Goal: Task Accomplishment & Management: Use online tool/utility

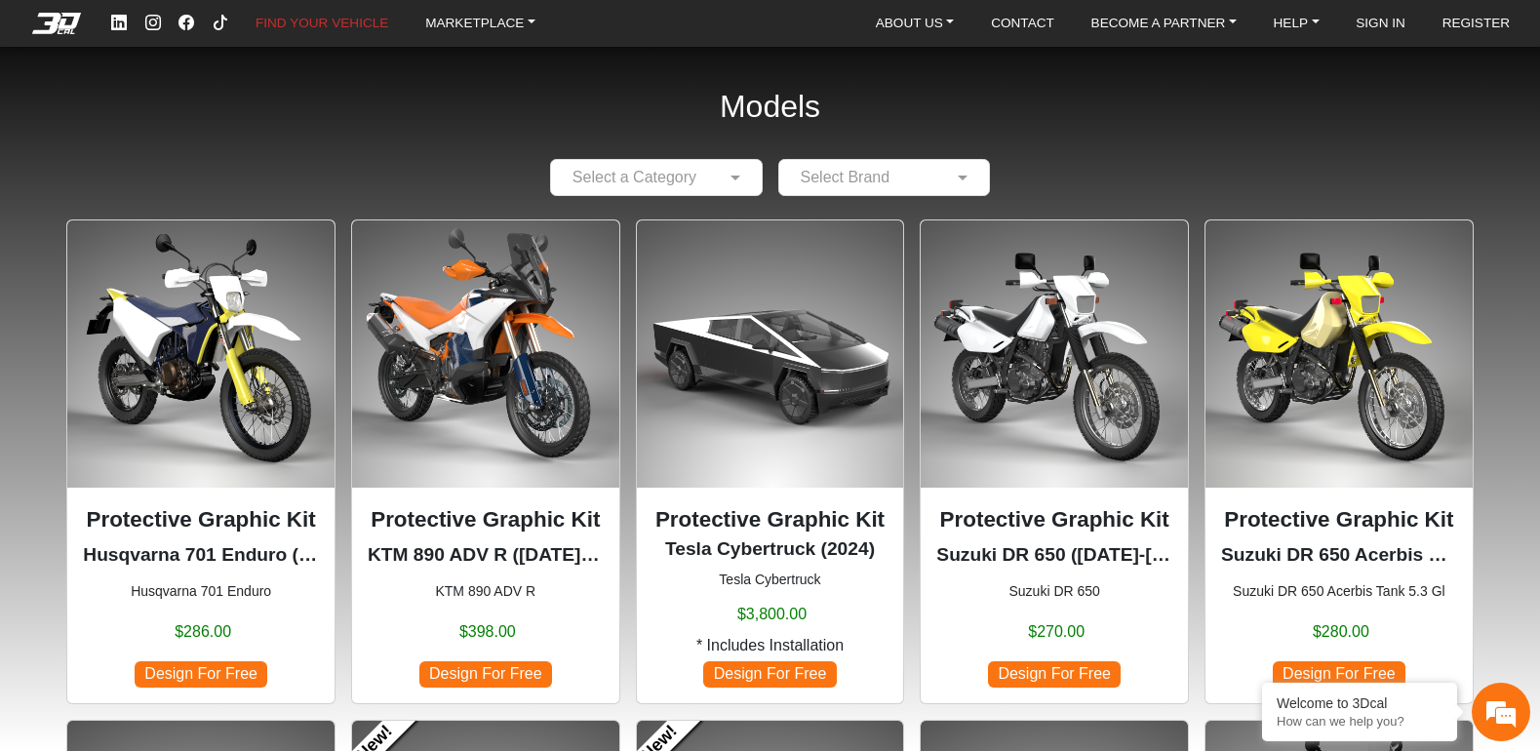
click at [721, 178] on div at bounding box center [656, 177] width 211 height 24
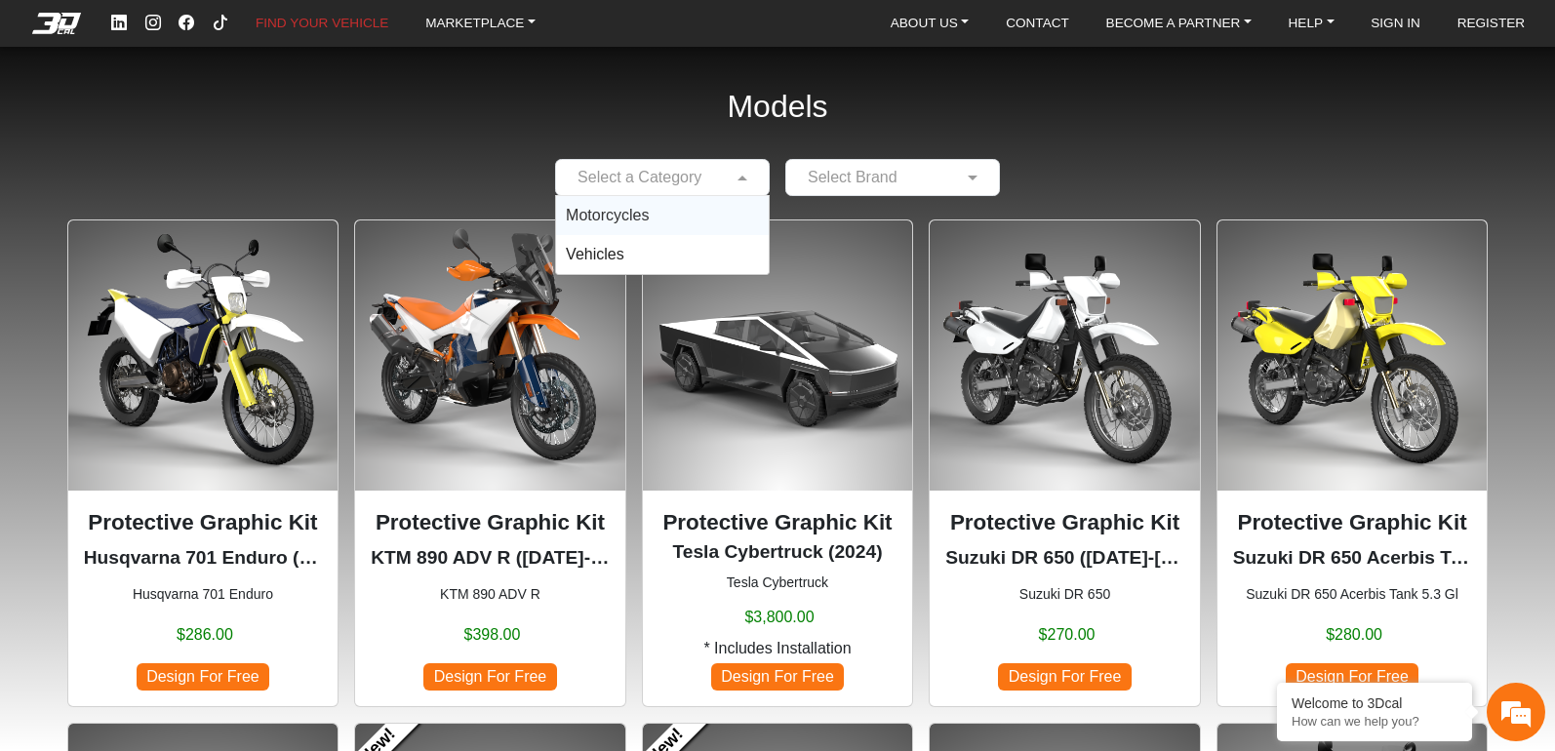
click at [726, 221] on div "Motorcycles" at bounding box center [662, 215] width 213 height 39
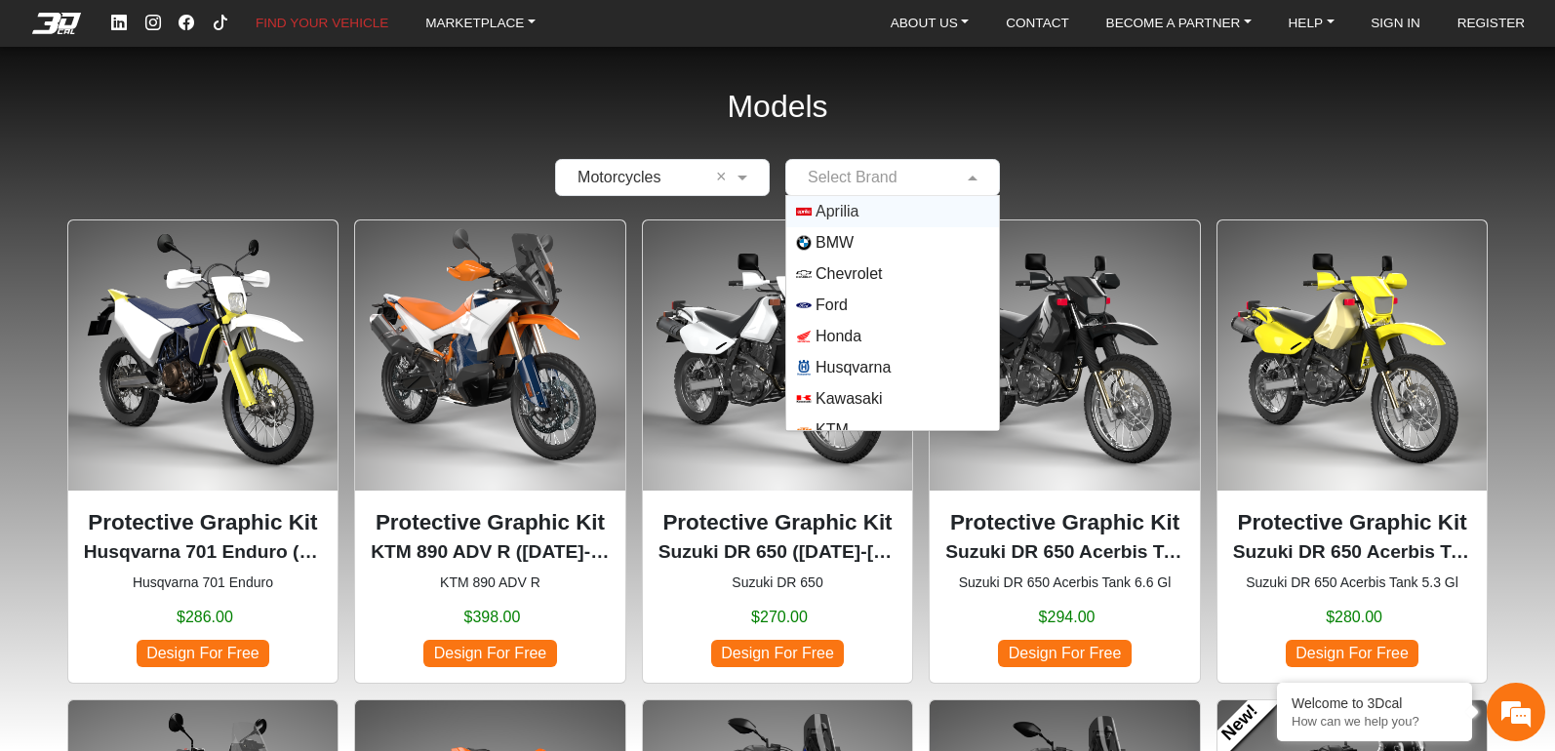
click at [890, 179] on input "text" at bounding box center [873, 177] width 154 height 23
click at [892, 363] on span "Husqvarna" at bounding box center [892, 368] width 193 height 16
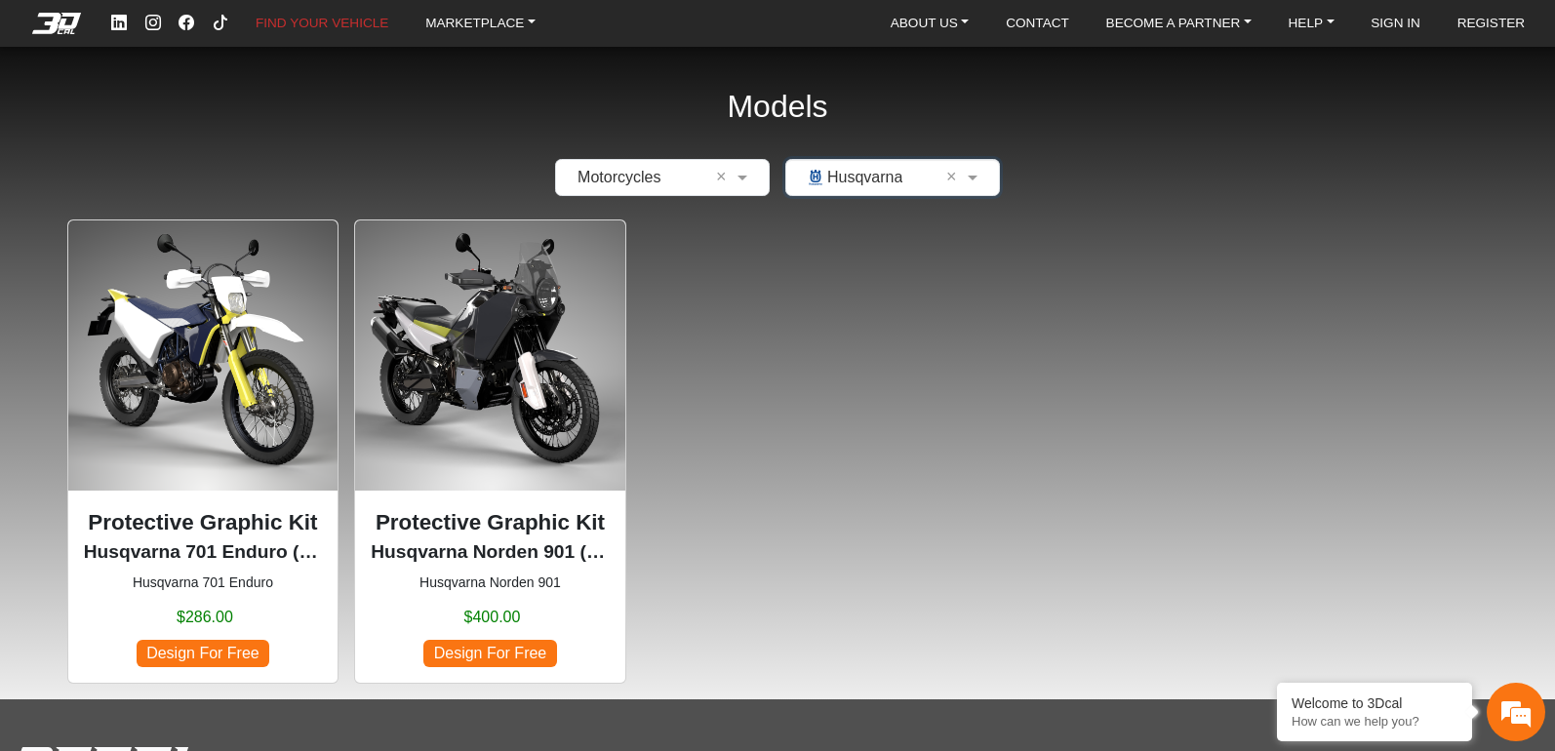
click at [482, 349] on img at bounding box center [490, 355] width 270 height 270
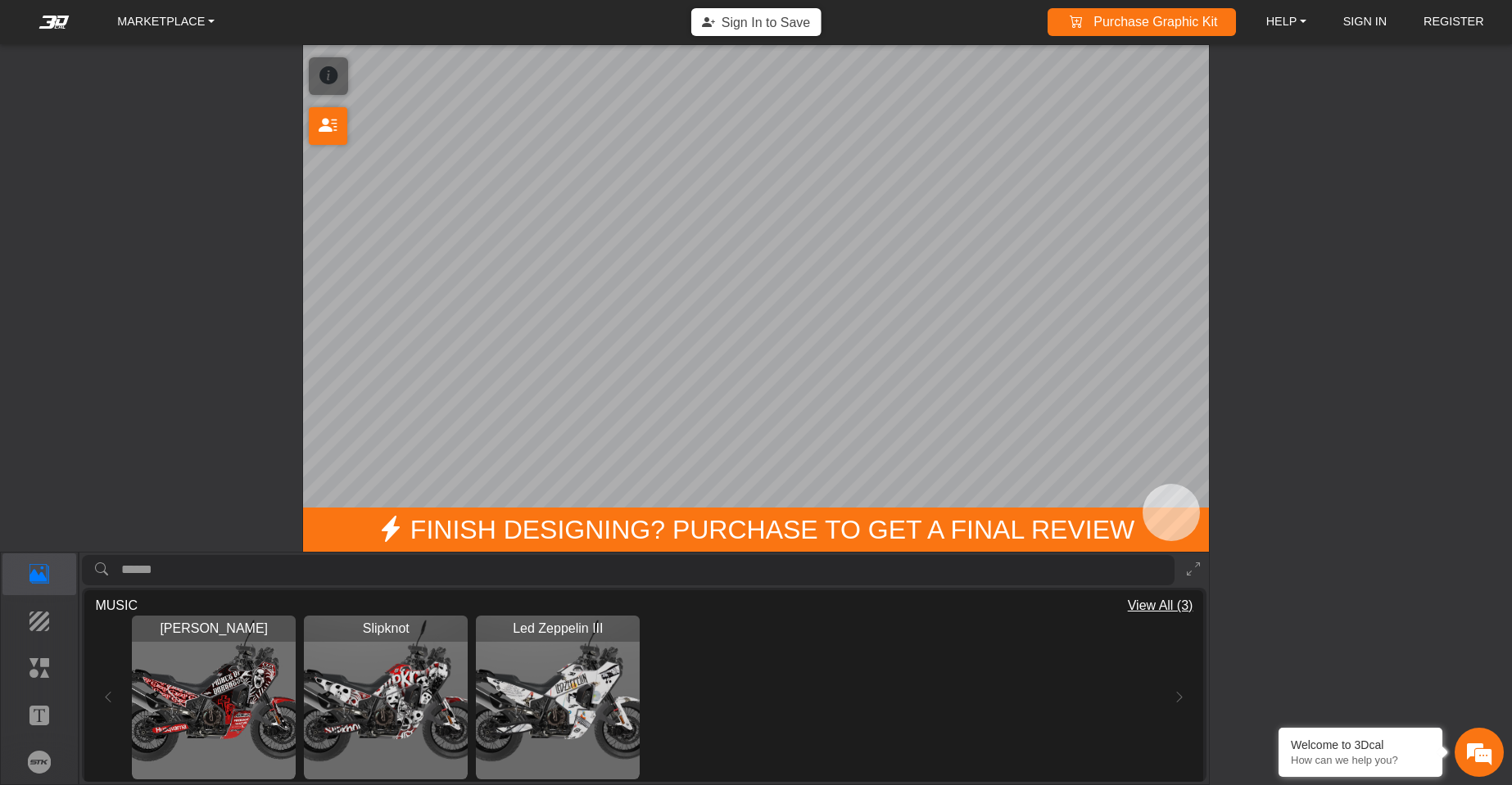
drag, startPoint x: 1085, startPoint y: 357, endPoint x: 1004, endPoint y: 370, distance: 82.0
click at [1004, 370] on div "MARKETPLACE Sign In to Save Purchase Graphic Kit Purchase! HELP Video help cent…" at bounding box center [756, 392] width 1512 height 785
click at [39, 615] on p "Background" at bounding box center [39, 621] width 73 height 19
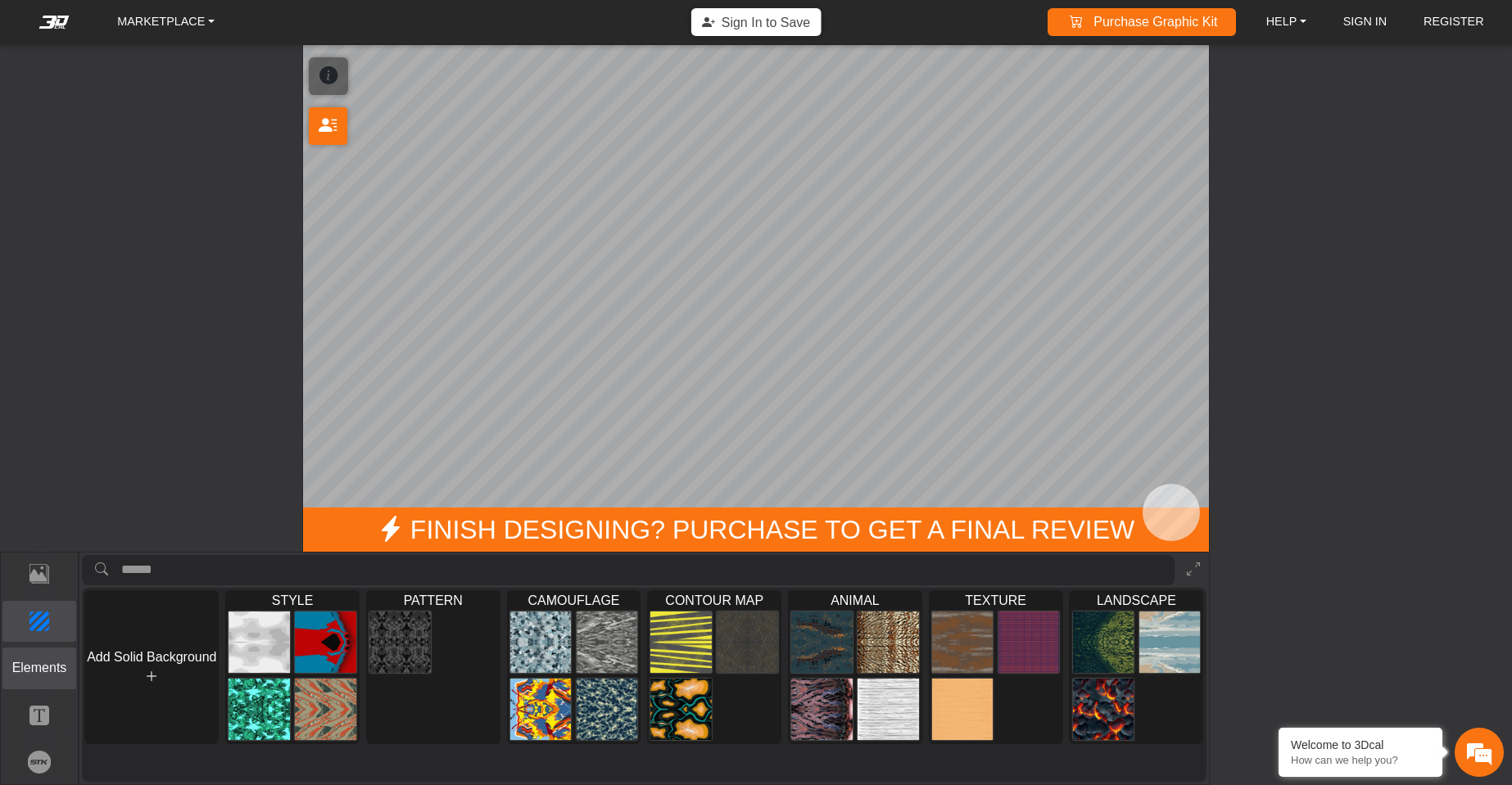
click at [36, 630] on p "Elements" at bounding box center [39, 667] width 73 height 19
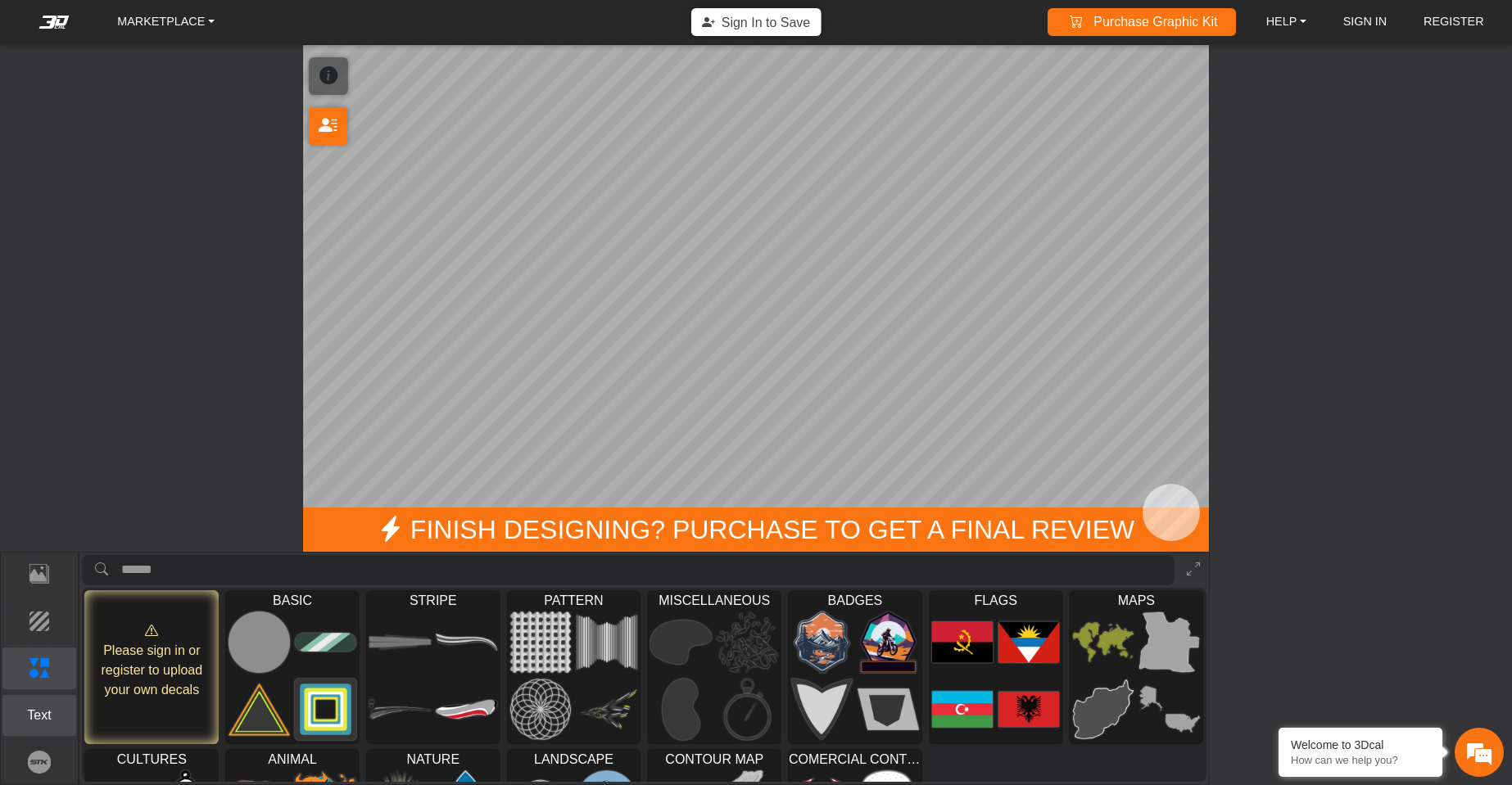
click at [50, 630] on p "Text" at bounding box center [39, 715] width 73 height 19
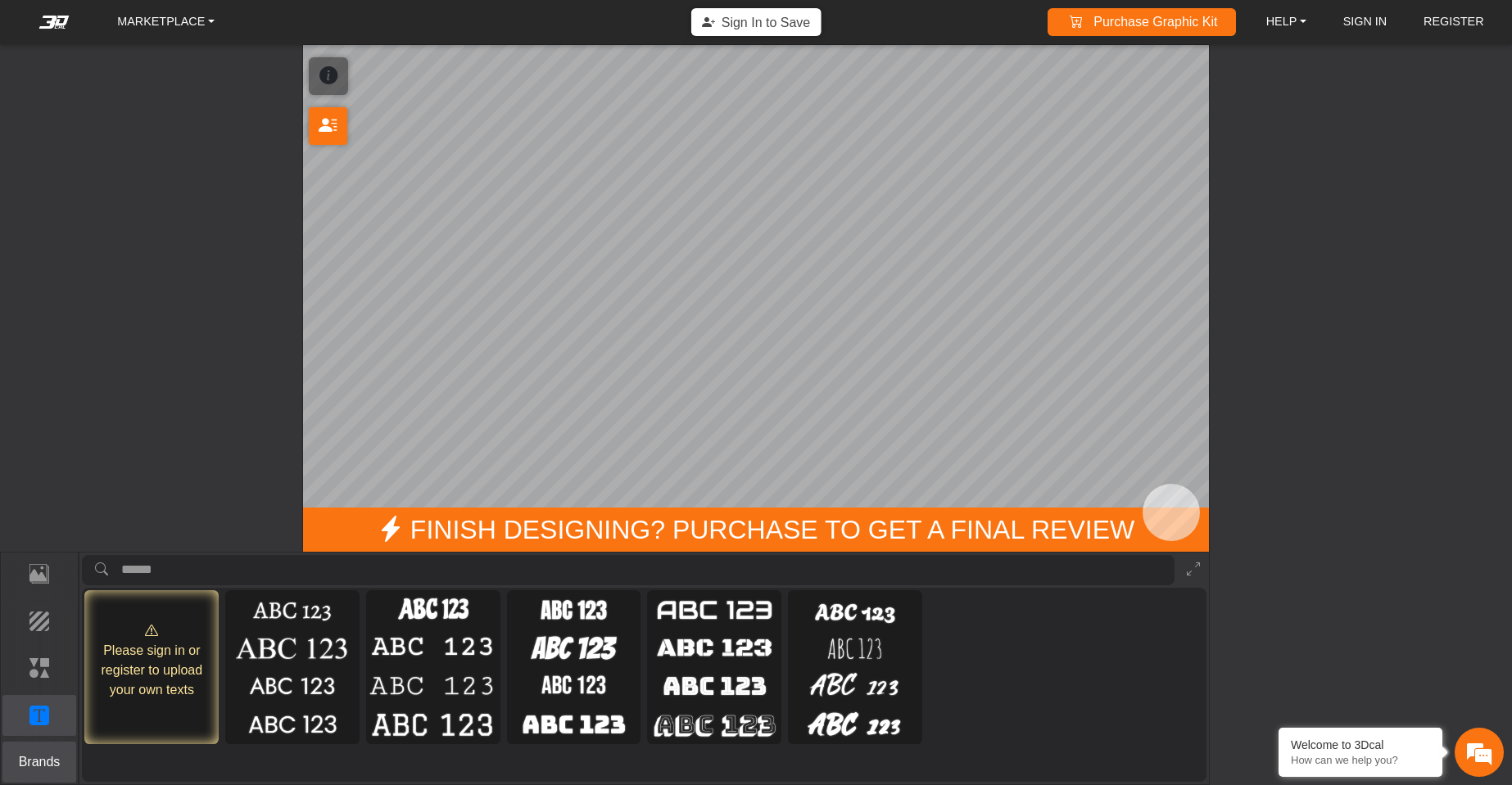
click at [28, 630] on p "Brands" at bounding box center [39, 761] width 73 height 19
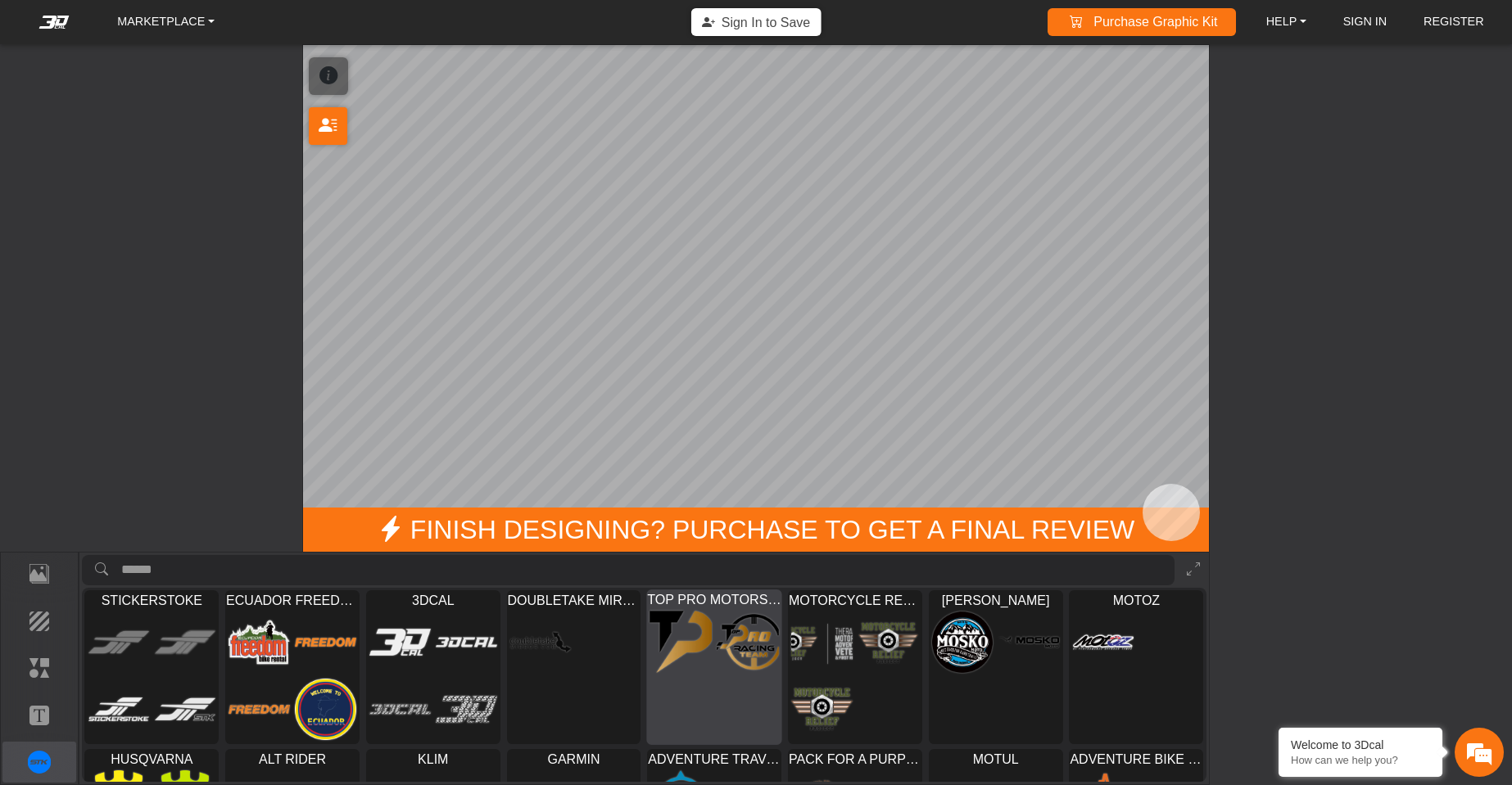
scroll to position [125, 0]
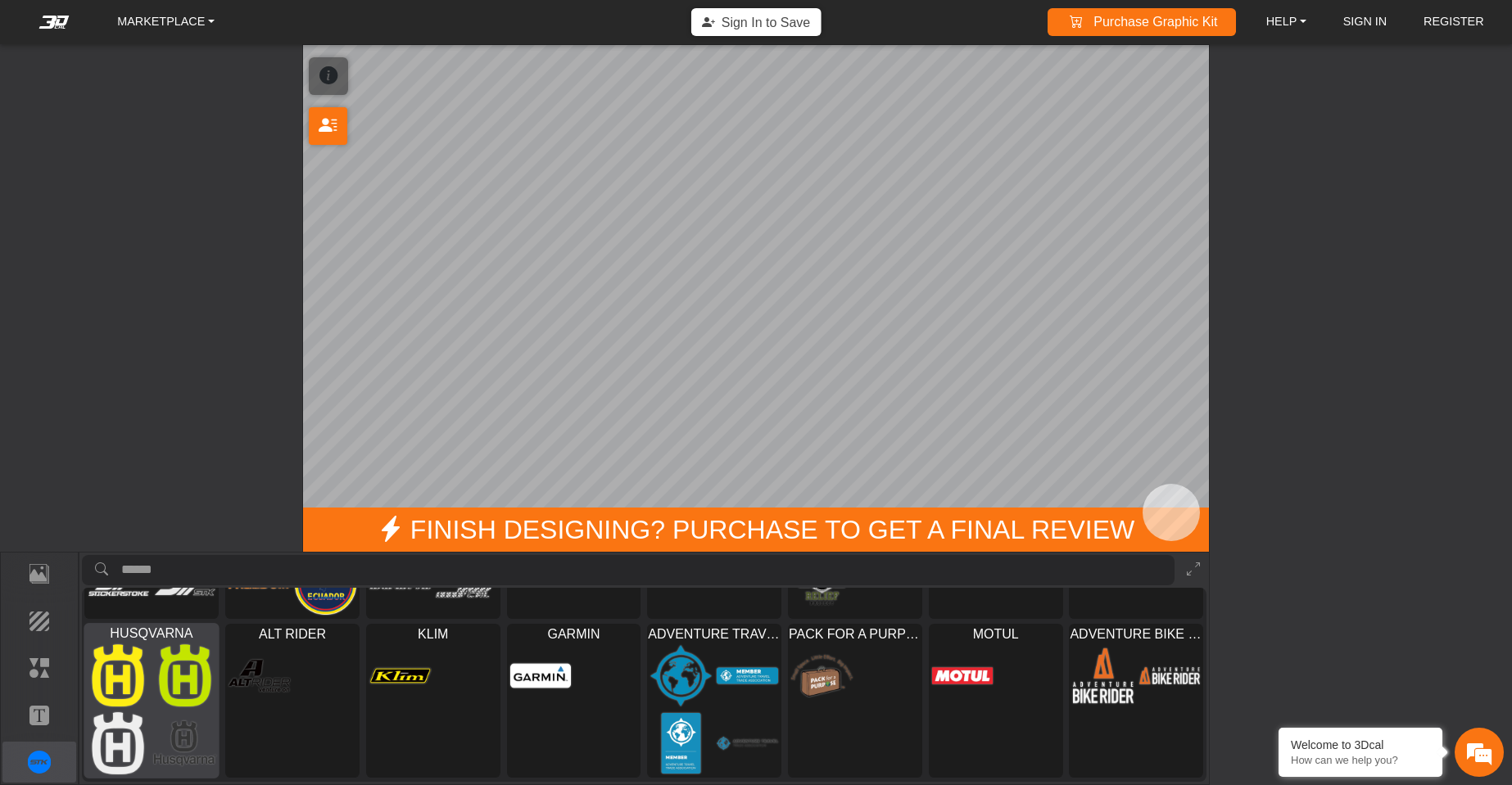
click at [151, 630] on div at bounding box center [152, 710] width 134 height 136
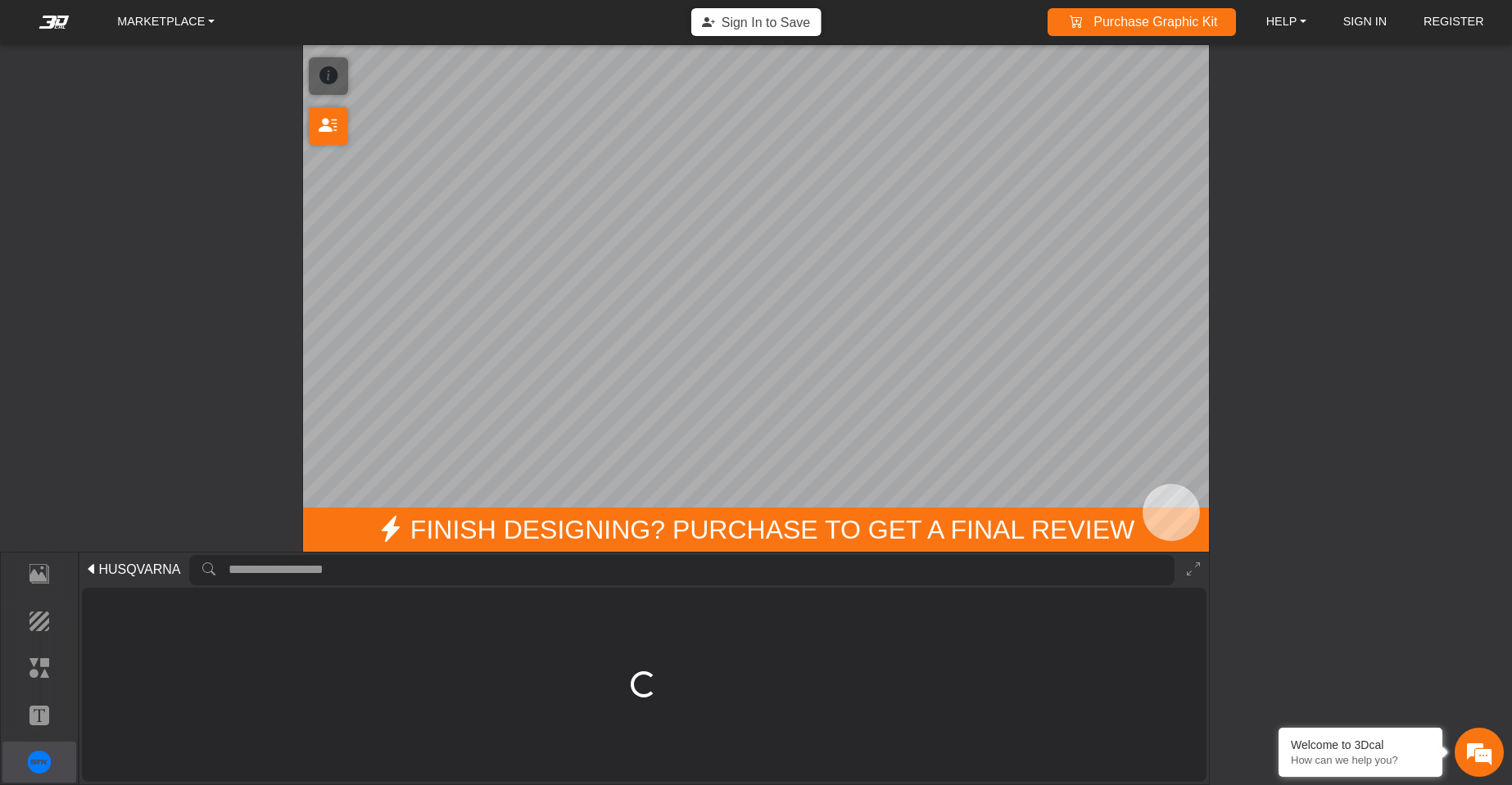
scroll to position [0, 0]
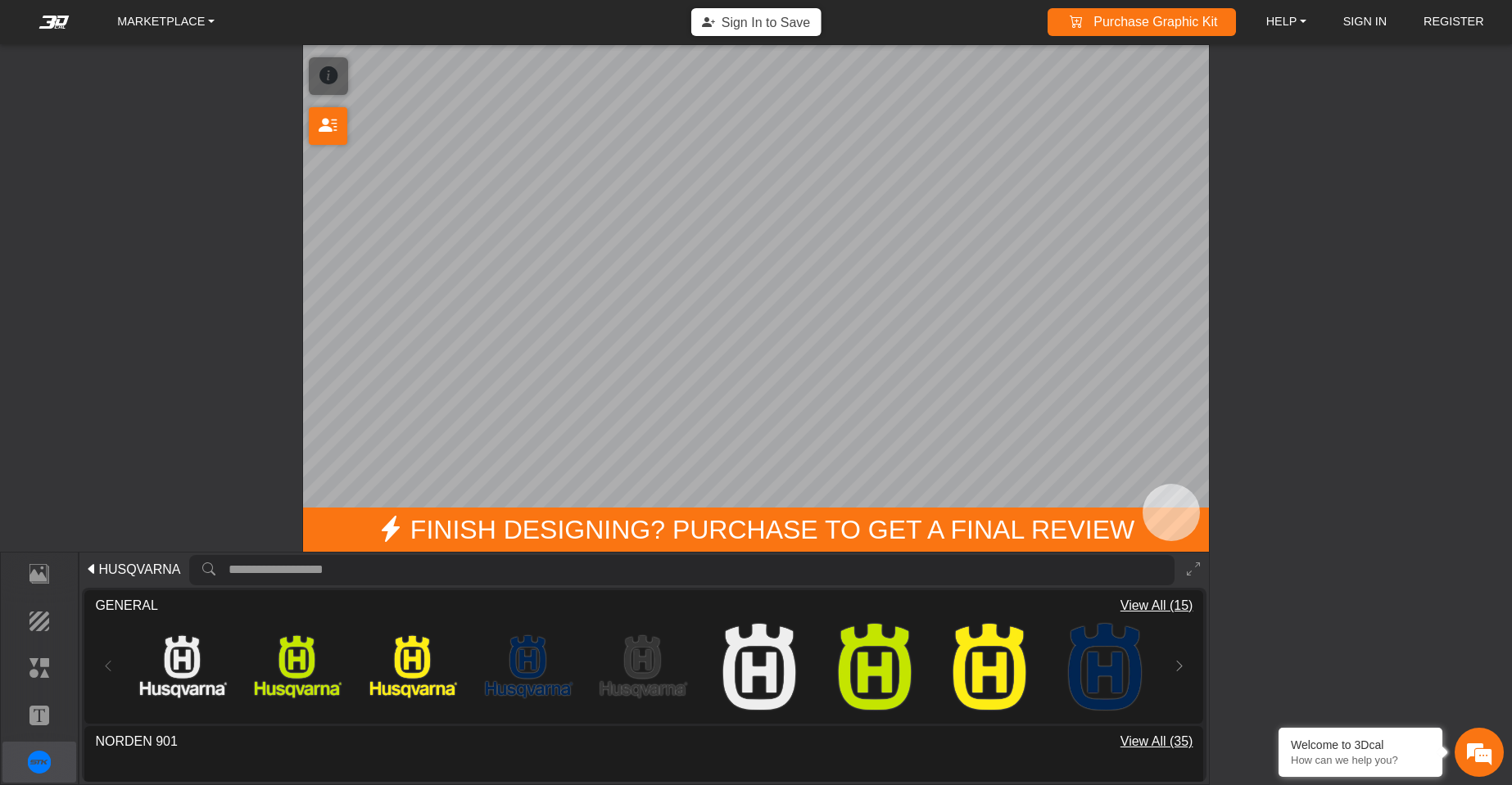
drag, startPoint x: 809, startPoint y: 317, endPoint x: 602, endPoint y: 326, distance: 207.2
click at [608, 328] on div "MARKETPLACE Sign In to Save Purchase Graphic Kit Purchase! HELP Video help cent…" at bounding box center [756, 392] width 1512 height 785
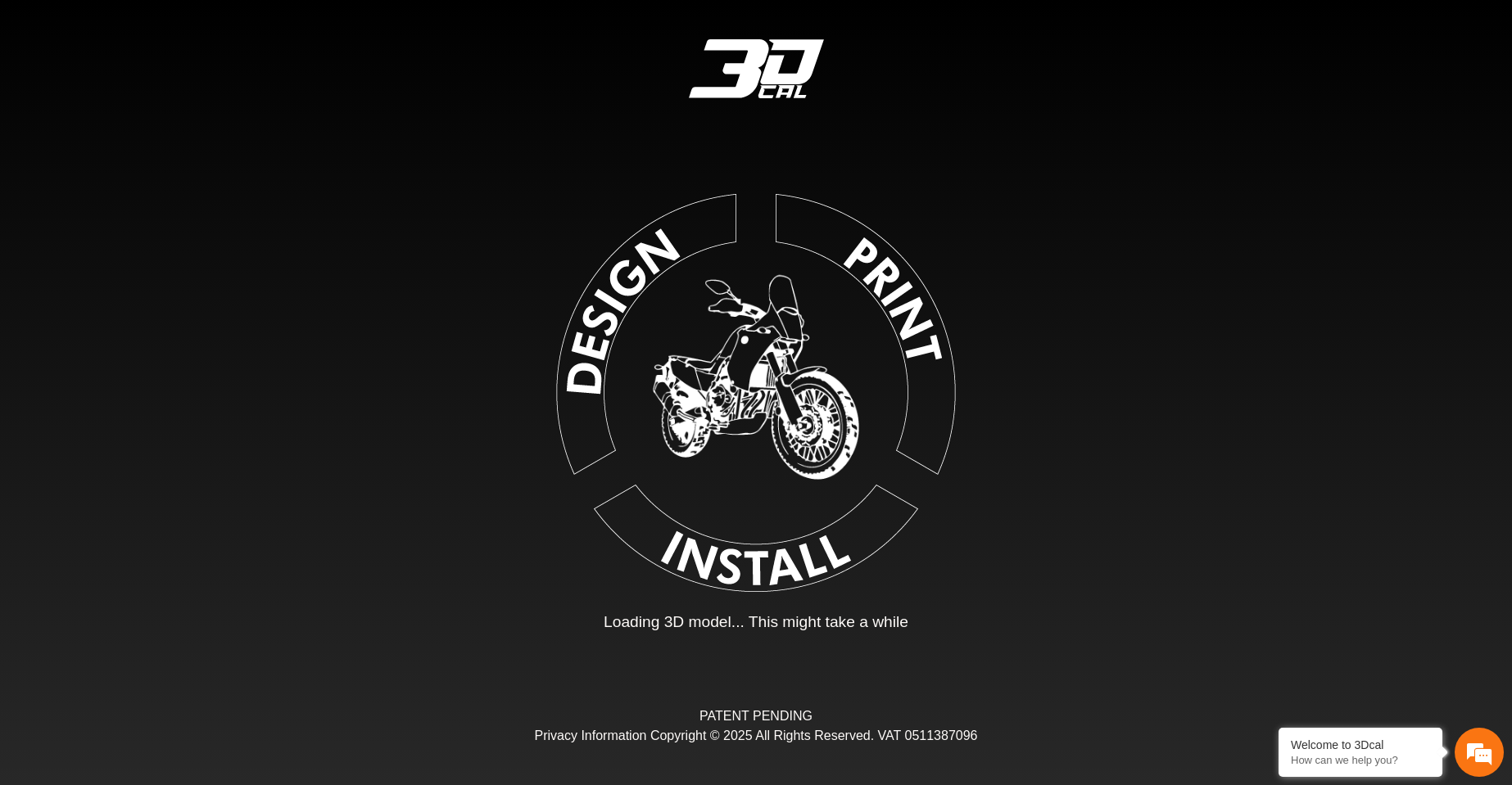
click at [747, 388] on img at bounding box center [756, 390] width 369 height 369
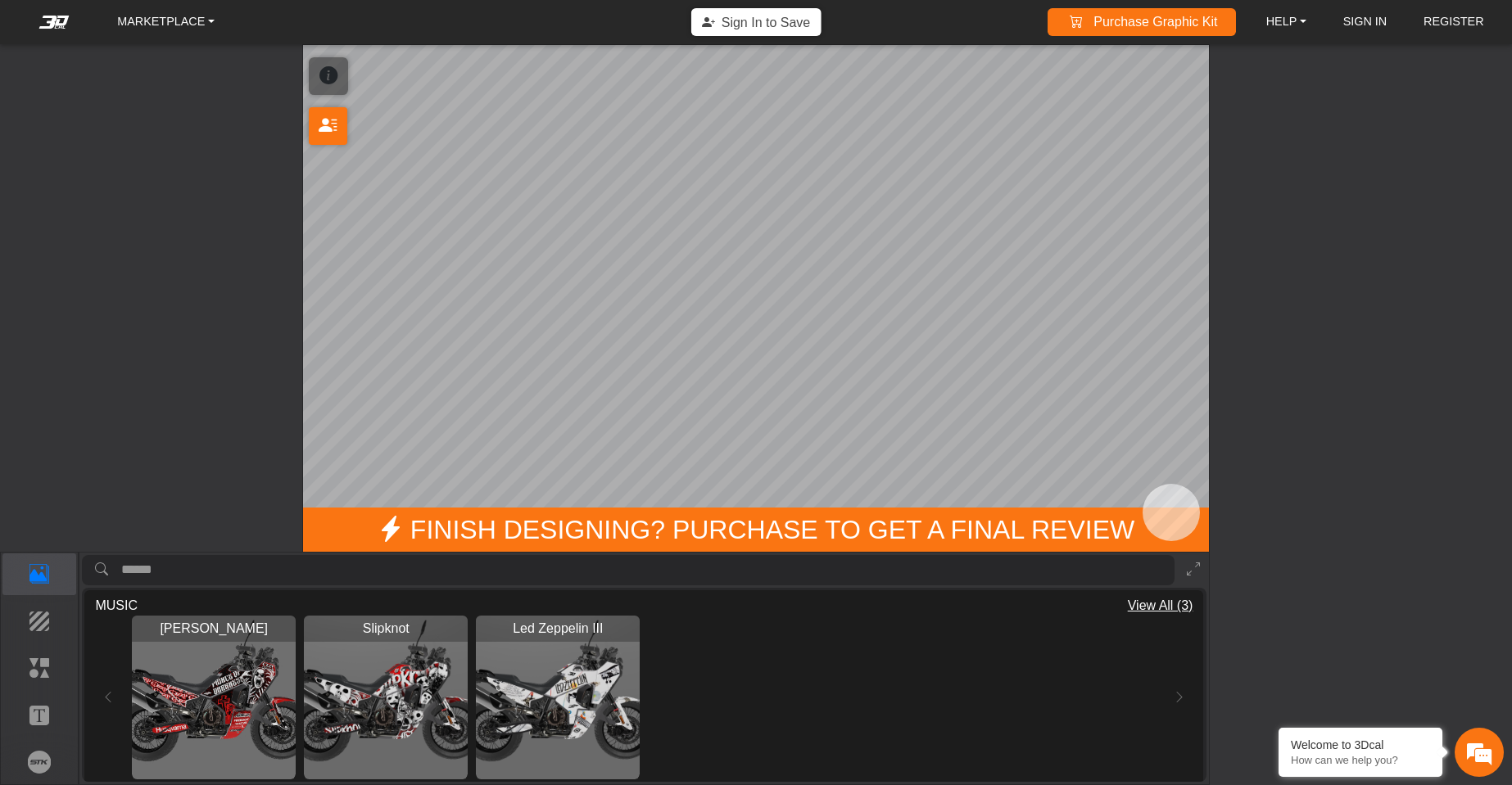
click at [547, 704] on img "View Led Zeppelin III" at bounding box center [558, 697] width 164 height 164
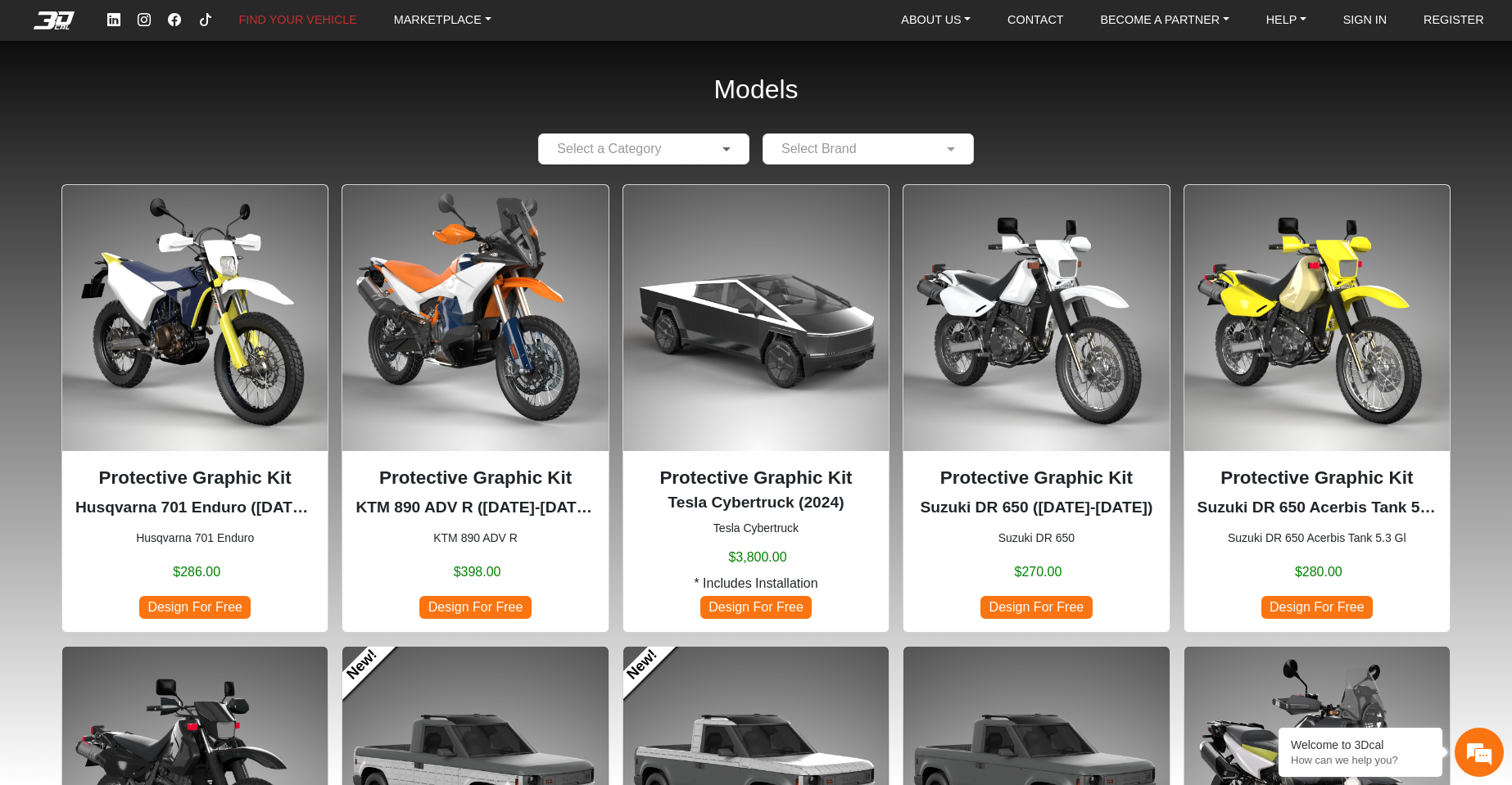
click at [734, 144] on span at bounding box center [728, 149] width 20 height 19
click at [736, 185] on div "Motorcycles" at bounding box center [644, 181] width 210 height 33
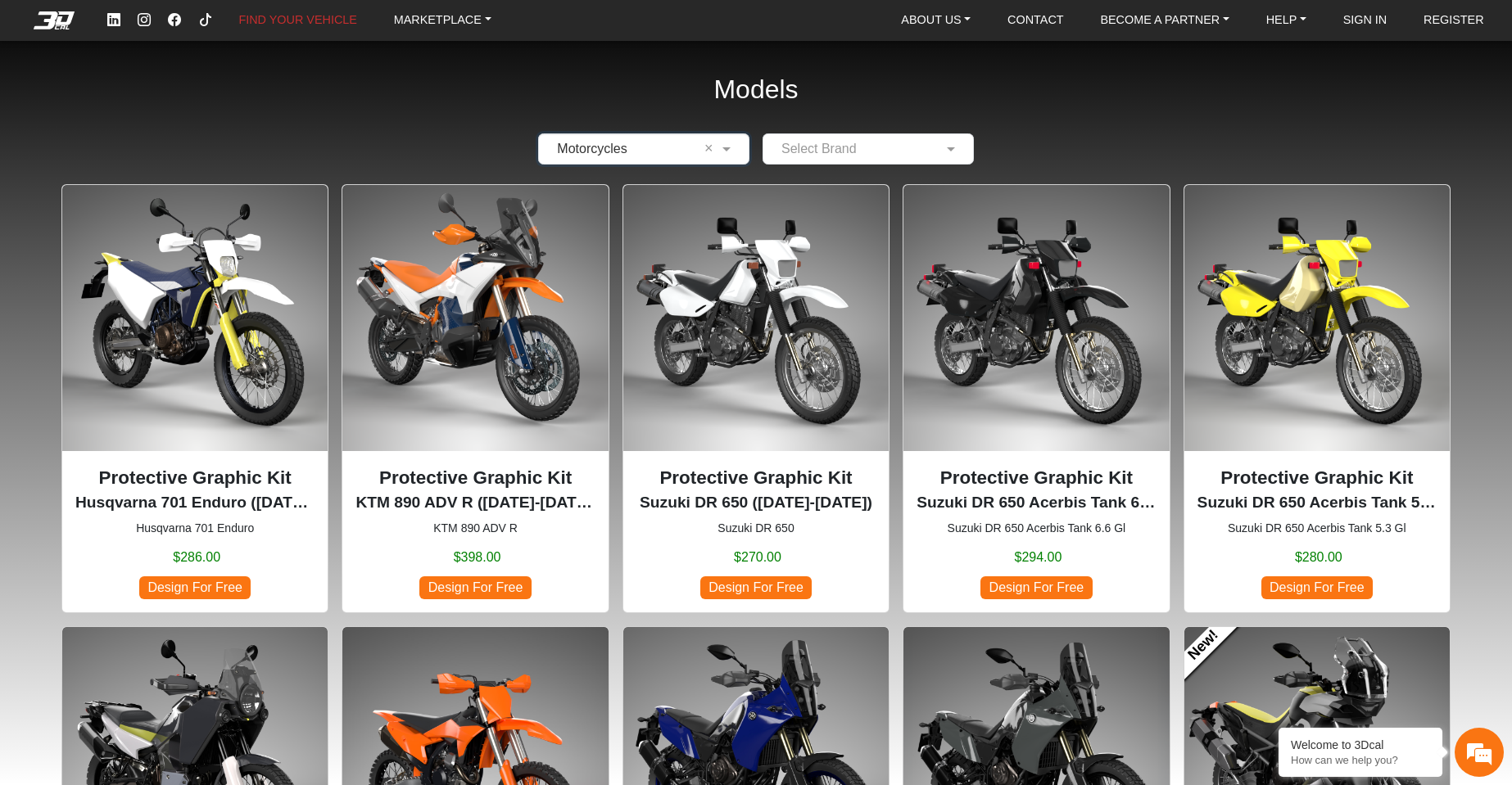
click at [896, 148] on input "text" at bounding box center [852, 149] width 160 height 19
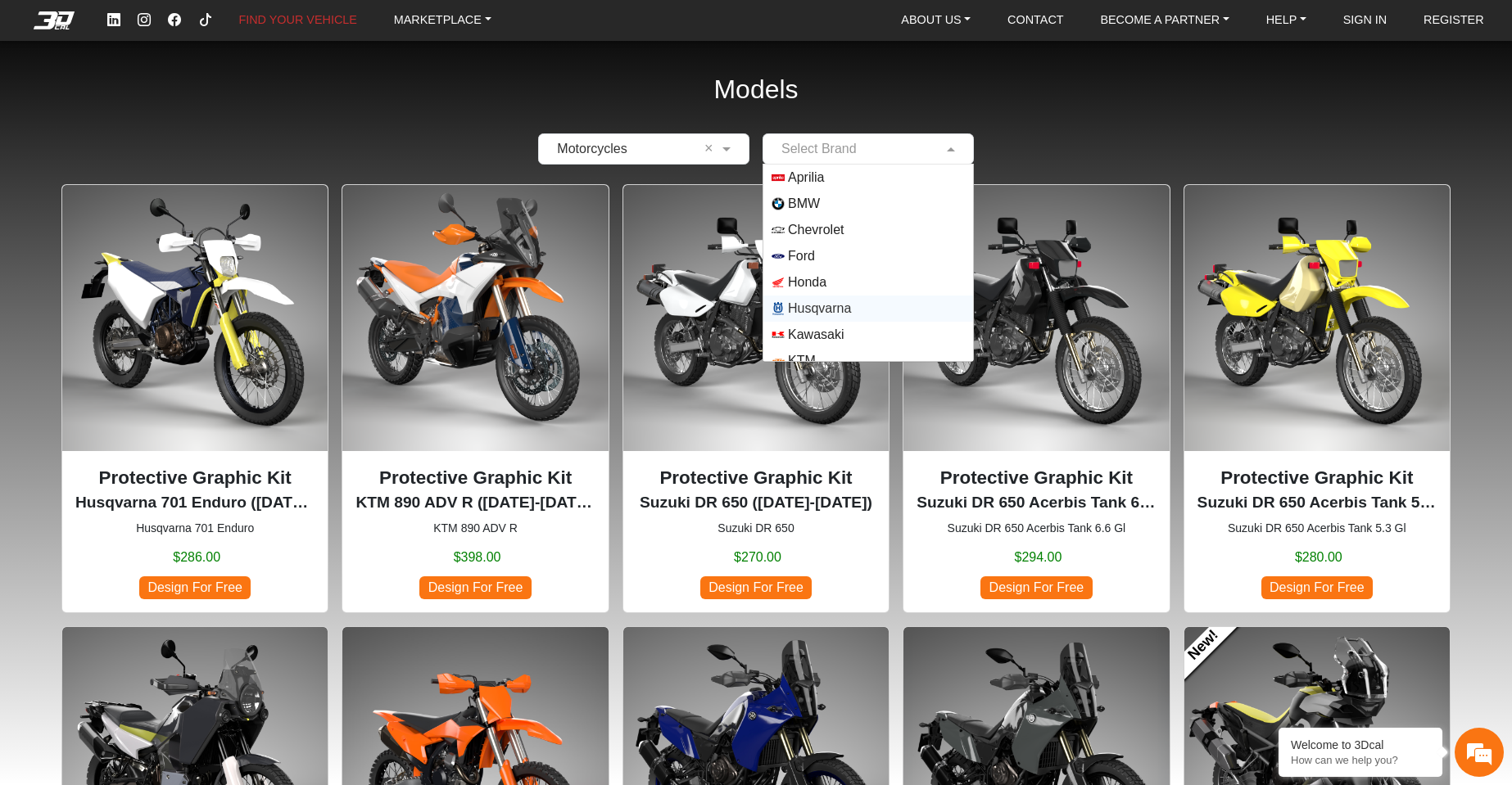
click at [897, 304] on span "Husqvarna" at bounding box center [869, 309] width 193 height 13
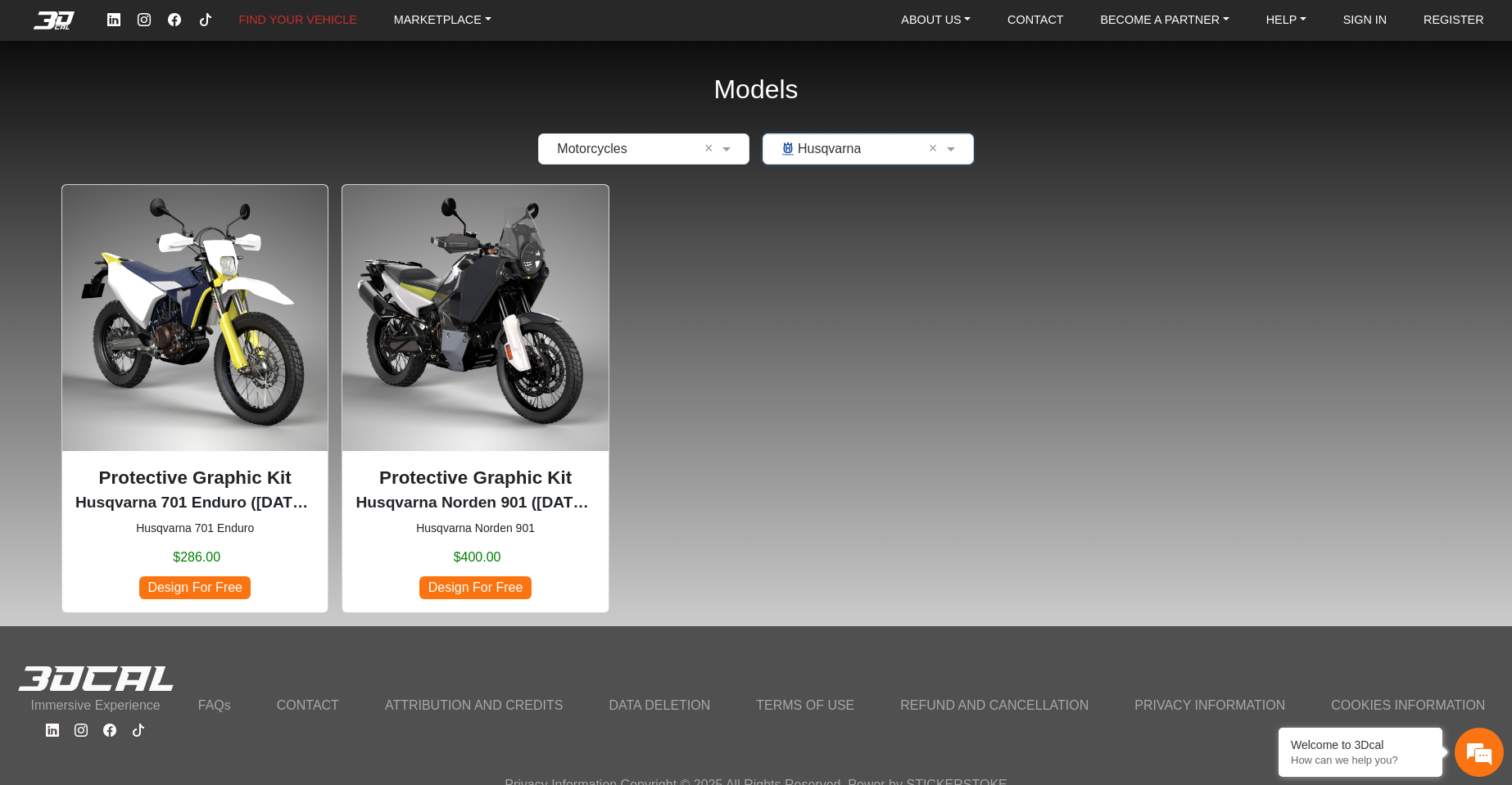
click at [558, 337] on img at bounding box center [475, 317] width 265 height 265
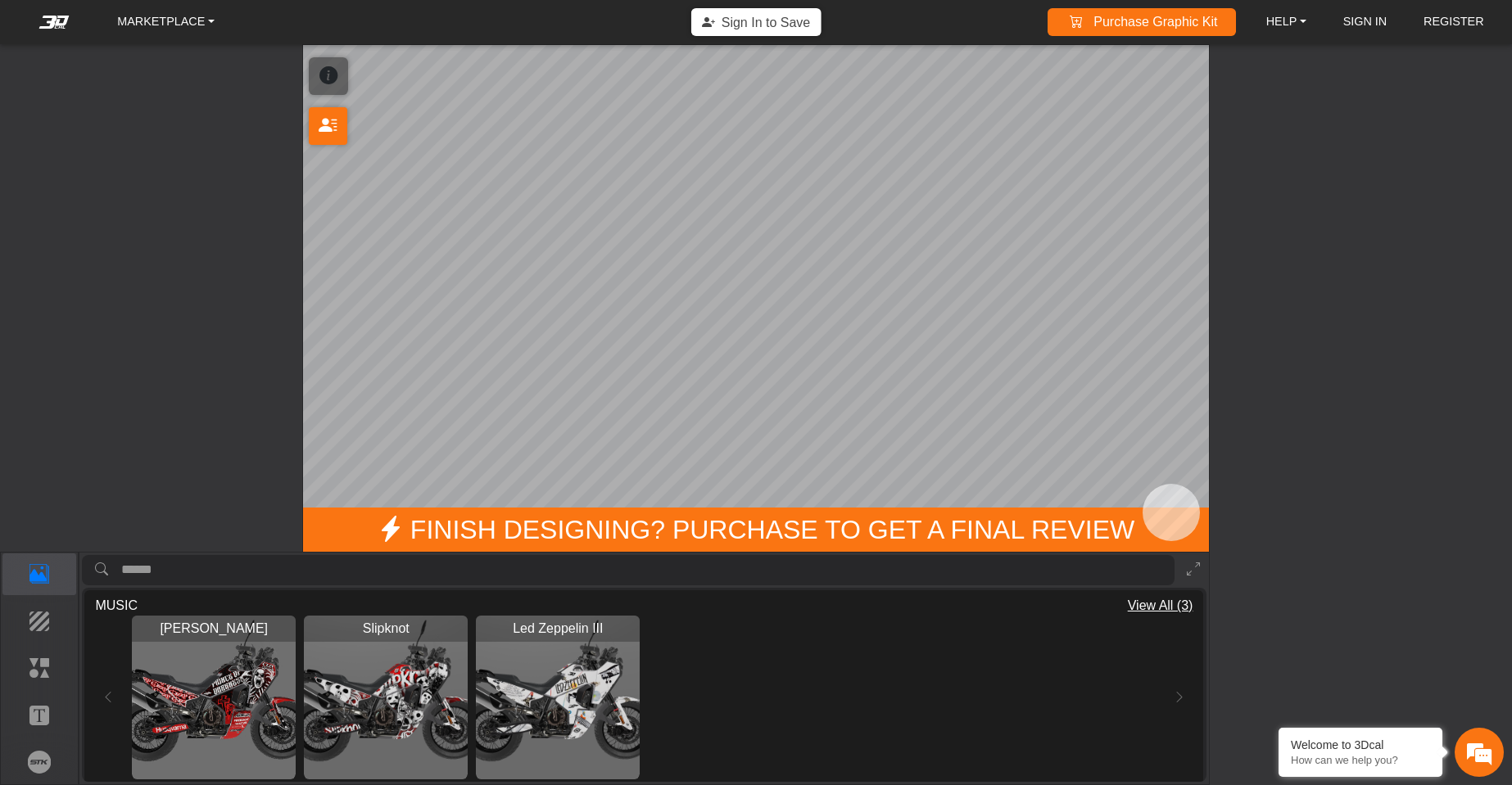
click at [1179, 605] on span "View All (3)" at bounding box center [1161, 605] width 66 height 19
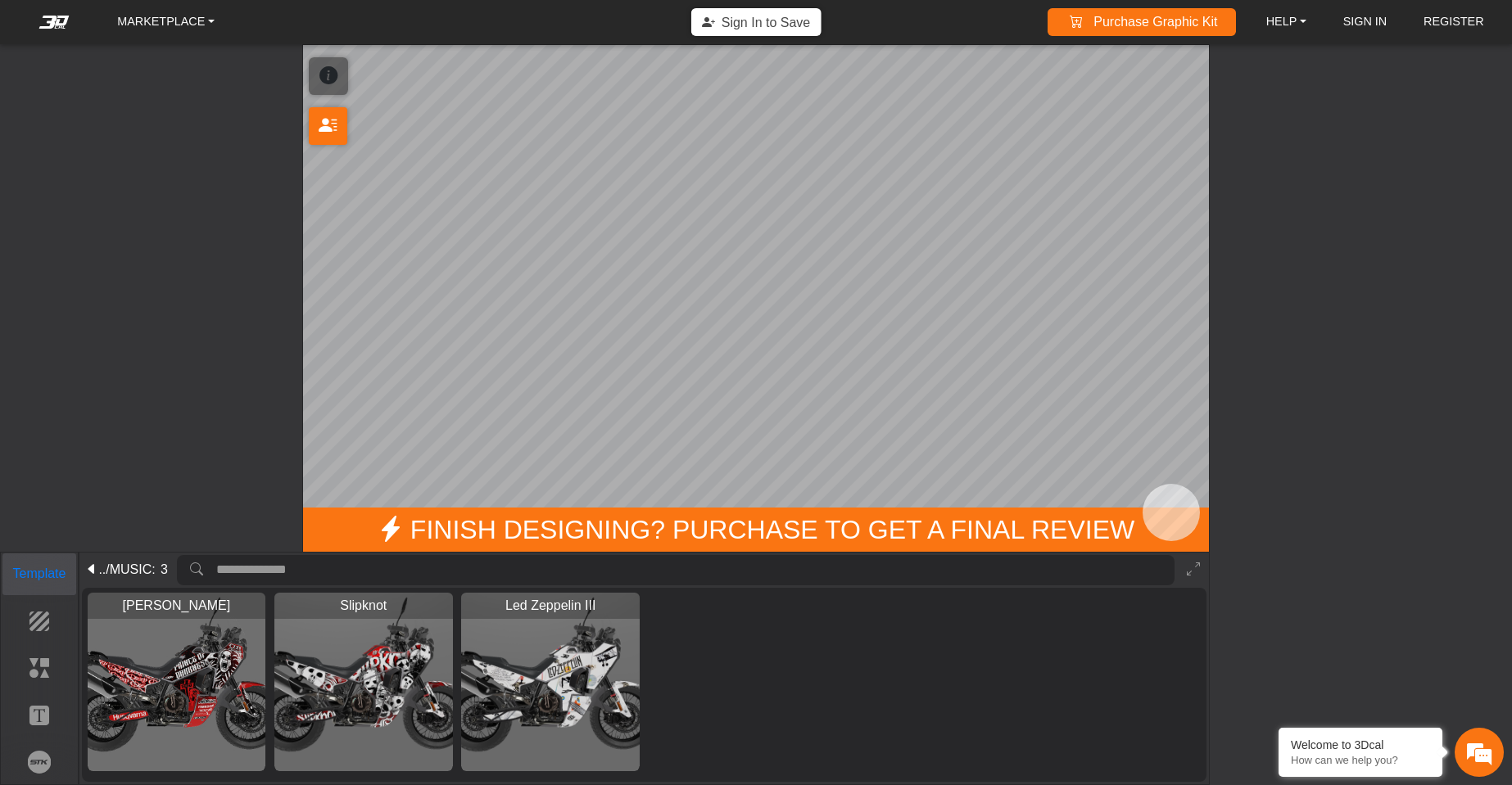
click at [58, 582] on p "Template" at bounding box center [39, 573] width 73 height 19
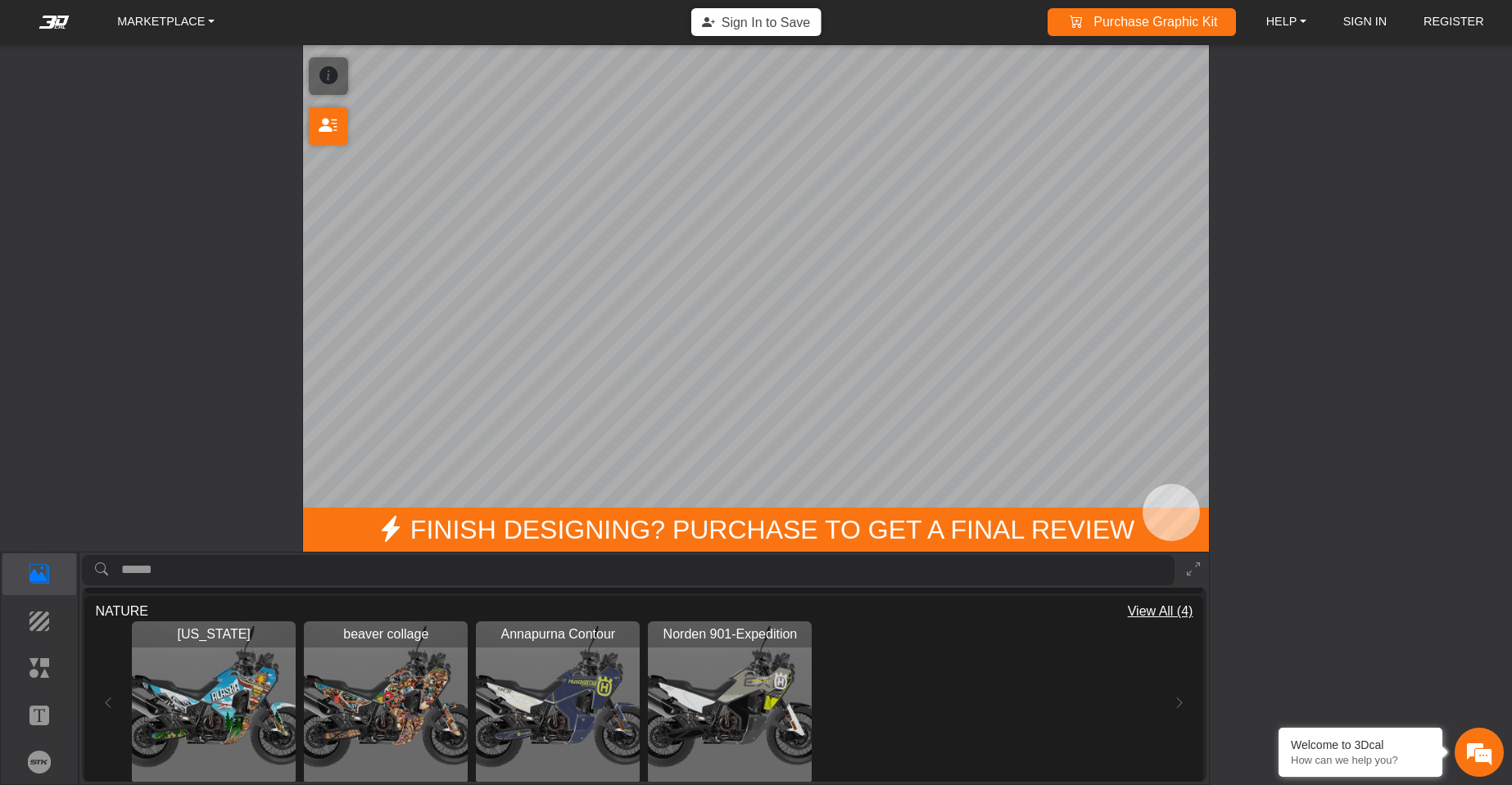
scroll to position [982, 0]
click at [771, 702] on img "View Norden 901-Expedition" at bounding box center [729, 702] width 164 height 164
